Goal: Information Seeking & Learning: Learn about a topic

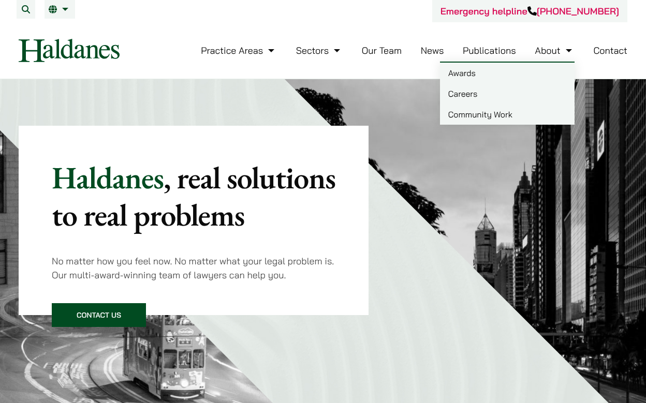
click at [476, 93] on link "Careers" at bounding box center [507, 93] width 135 height 21
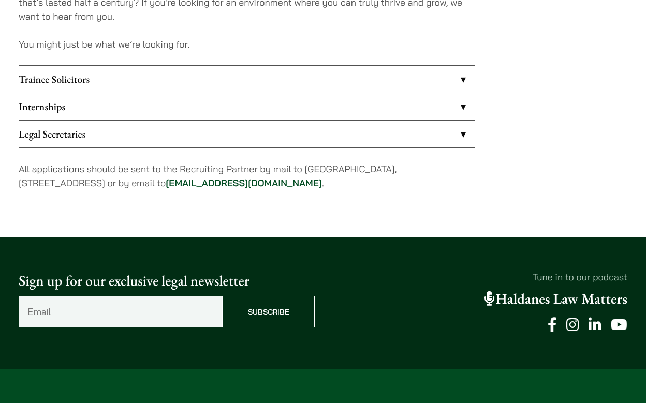
scroll to position [793, 0]
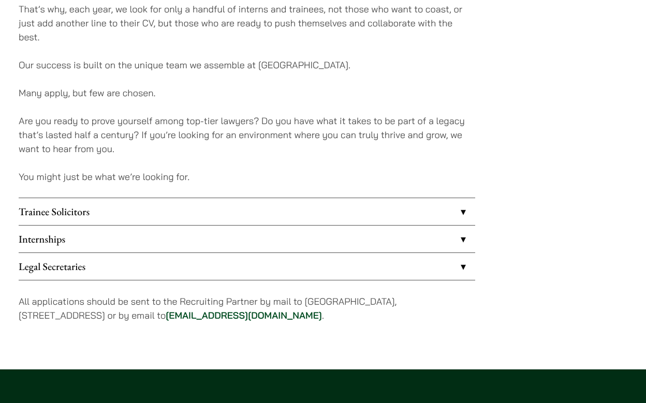
click at [71, 215] on link "Trainee Solicitors" at bounding box center [247, 211] width 457 height 27
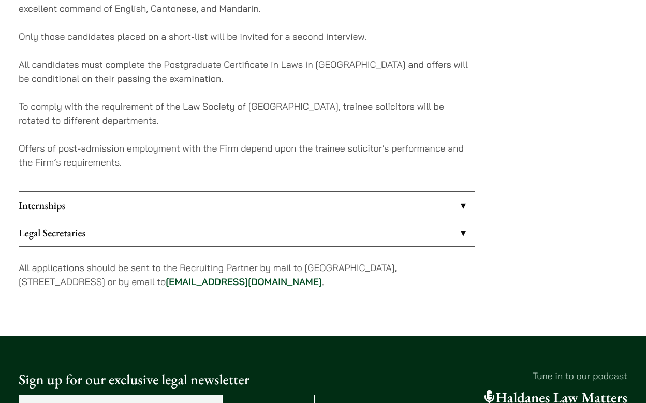
scroll to position [1107, 0]
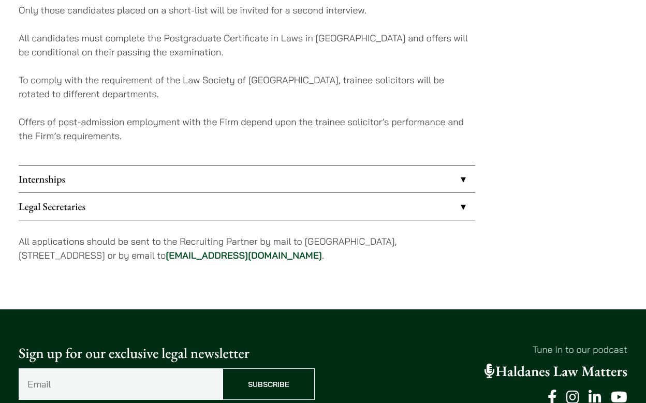
click at [65, 175] on link "Internships" at bounding box center [247, 179] width 457 height 27
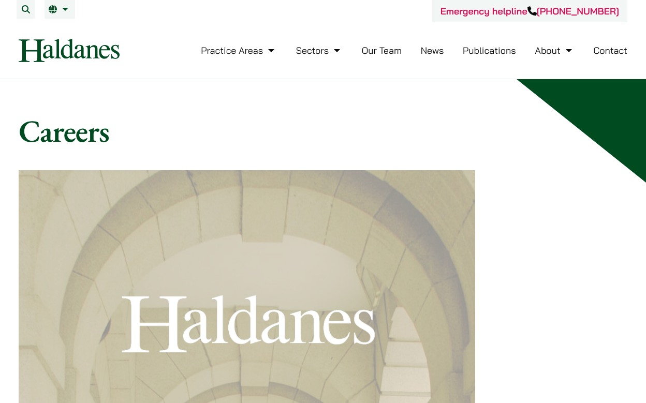
drag, startPoint x: 125, startPoint y: 53, endPoint x: 5, endPoint y: 52, distance: 119.6
click at [5, 52] on div "Emergency helpline +852 9763 5524 Practice Areas Antitrust and Competition Law …" at bounding box center [323, 39] width 646 height 79
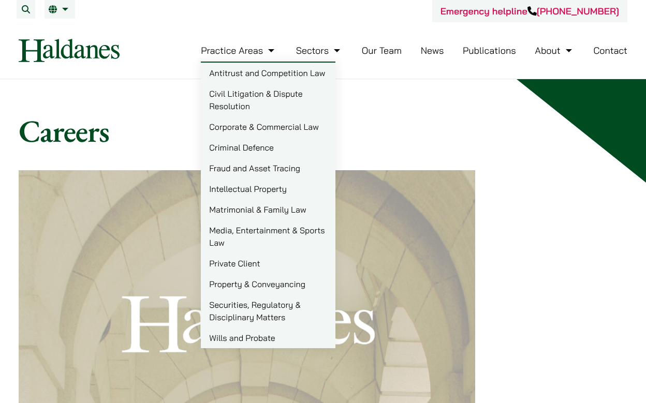
click at [71, 54] on img at bounding box center [69, 50] width 101 height 23
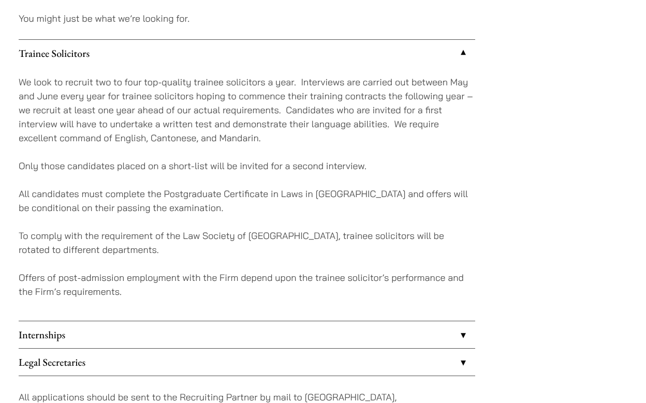
scroll to position [991, 0]
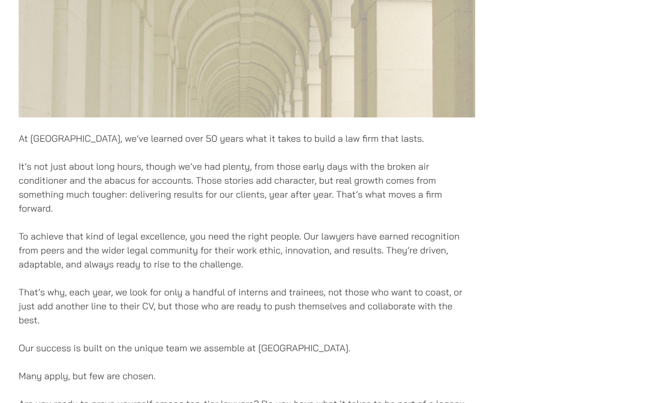
scroll to position [1024, 0]
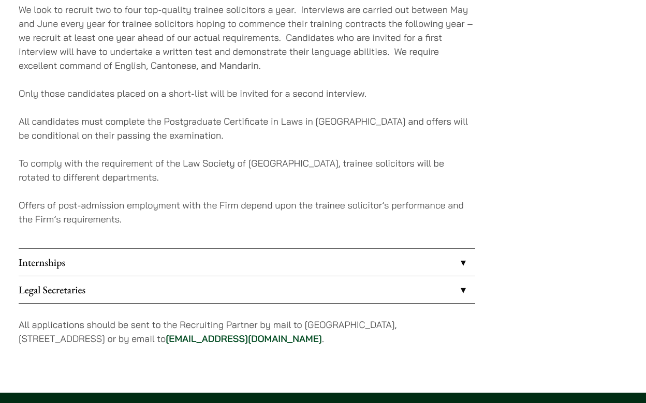
click at [48, 271] on link "Internships" at bounding box center [247, 262] width 457 height 27
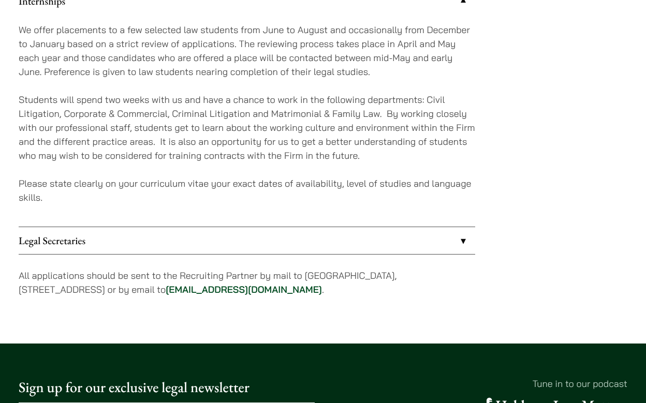
scroll to position [1032, 0]
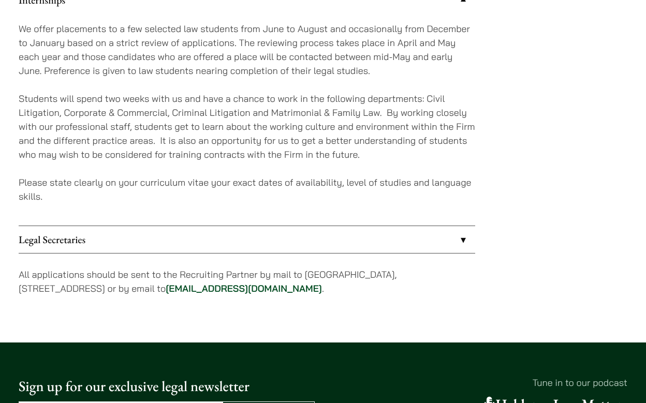
click at [389, 156] on p "Students will spend two weeks with us and have a chance to work in the followin…" at bounding box center [247, 127] width 457 height 70
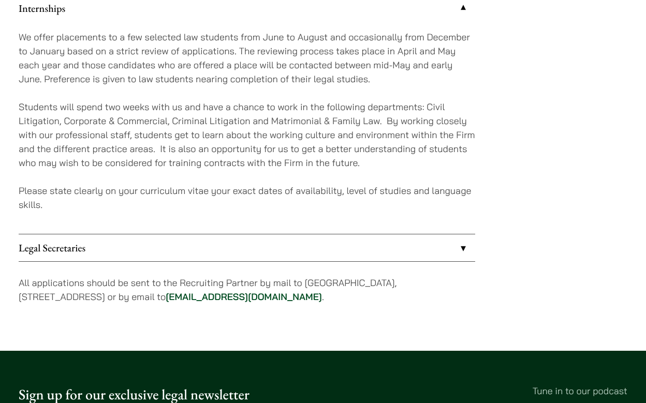
drag, startPoint x: 305, startPoint y: 283, endPoint x: 129, endPoint y: 295, distance: 175.9
click at [129, 295] on p "All applications should be sent to the Recruiting Partner by mail to 7th Floor,…" at bounding box center [247, 290] width 457 height 28
copy p "7th Floor, Ruttonjee House, 11 Duddell Street, Central, Hong Kong"
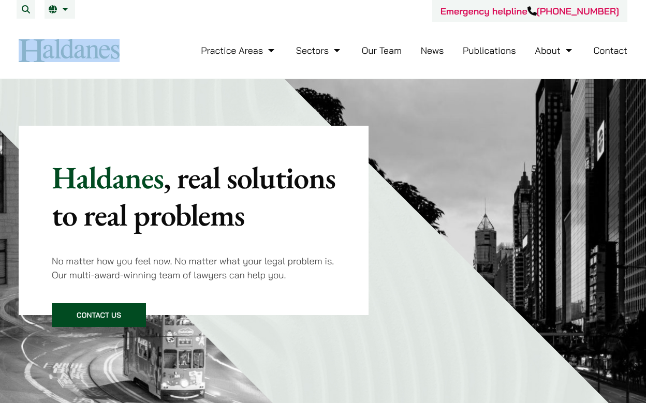
drag, startPoint x: 136, startPoint y: 51, endPoint x: 6, endPoint y: 51, distance: 130.5
click at [6, 51] on div "Emergency helpline +852 9763 5524 Practice Areas Antitrust and Competition Law …" at bounding box center [323, 39] width 646 height 79
copy div
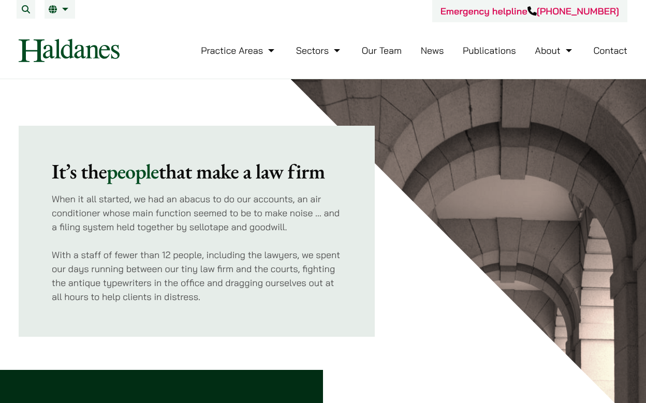
scroll to position [372, 0]
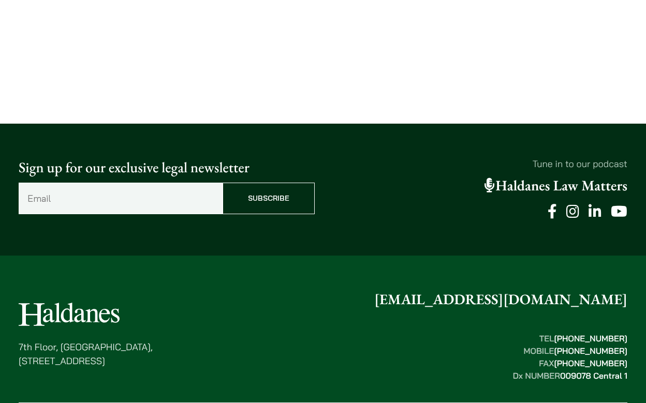
scroll to position [2573, 0]
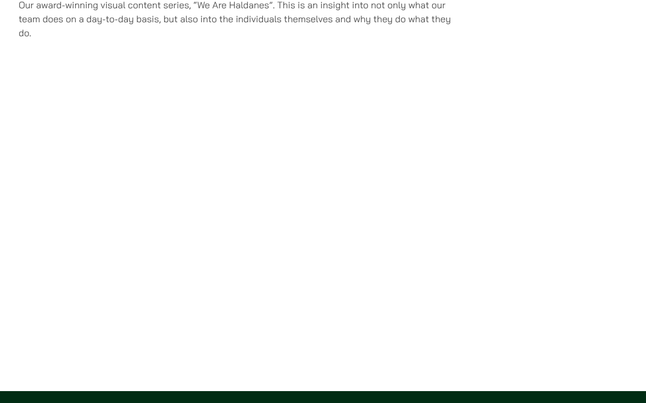
scroll to position [2340, 0]
